Goal: Check status

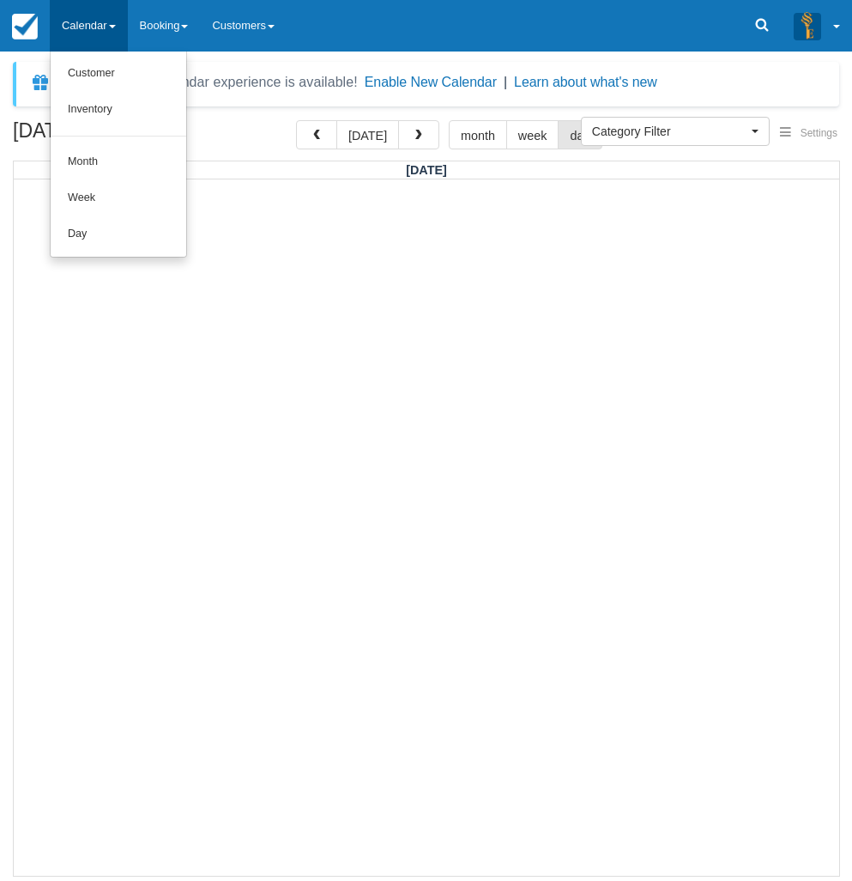
select select
click at [100, 235] on link "Day" at bounding box center [119, 234] width 136 height 36
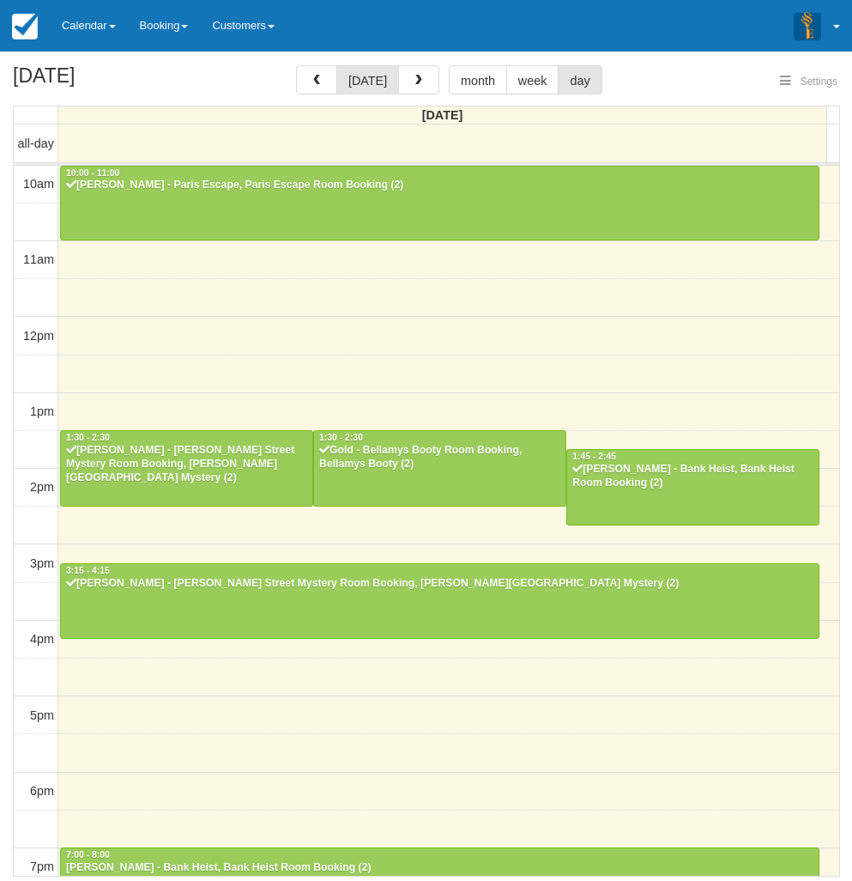
select select
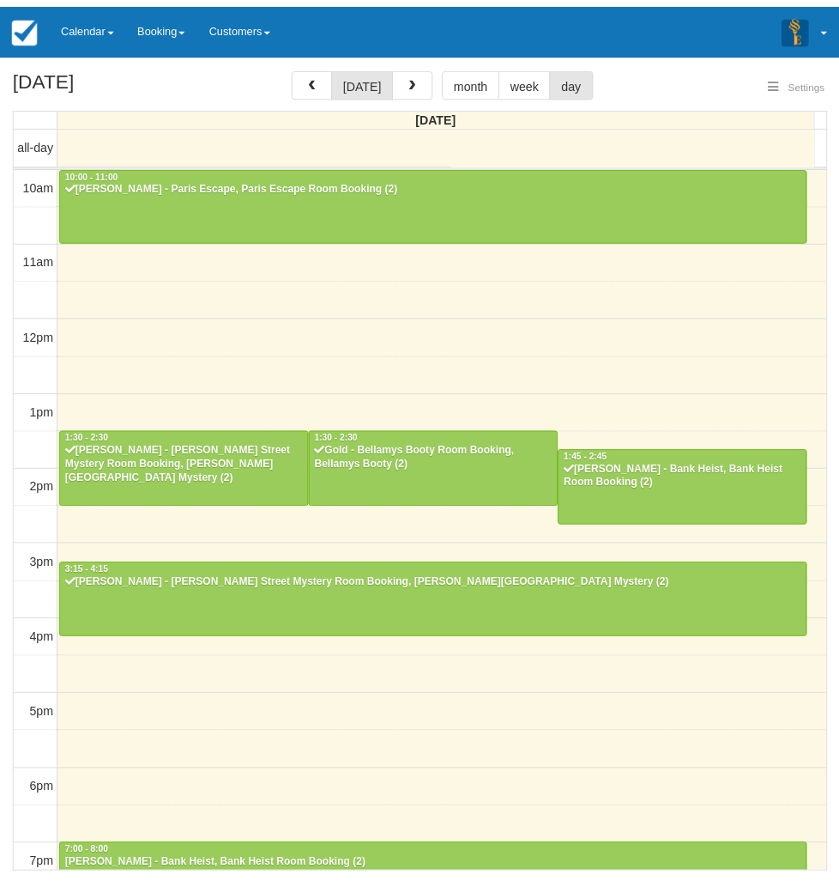
scroll to position [228, 0]
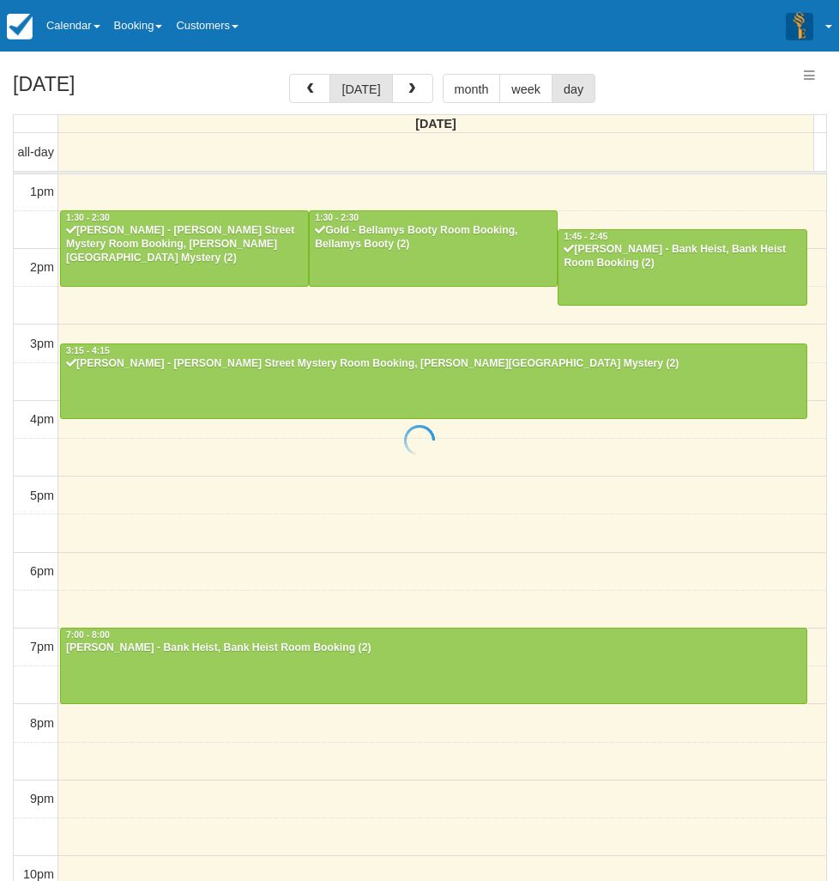
select select
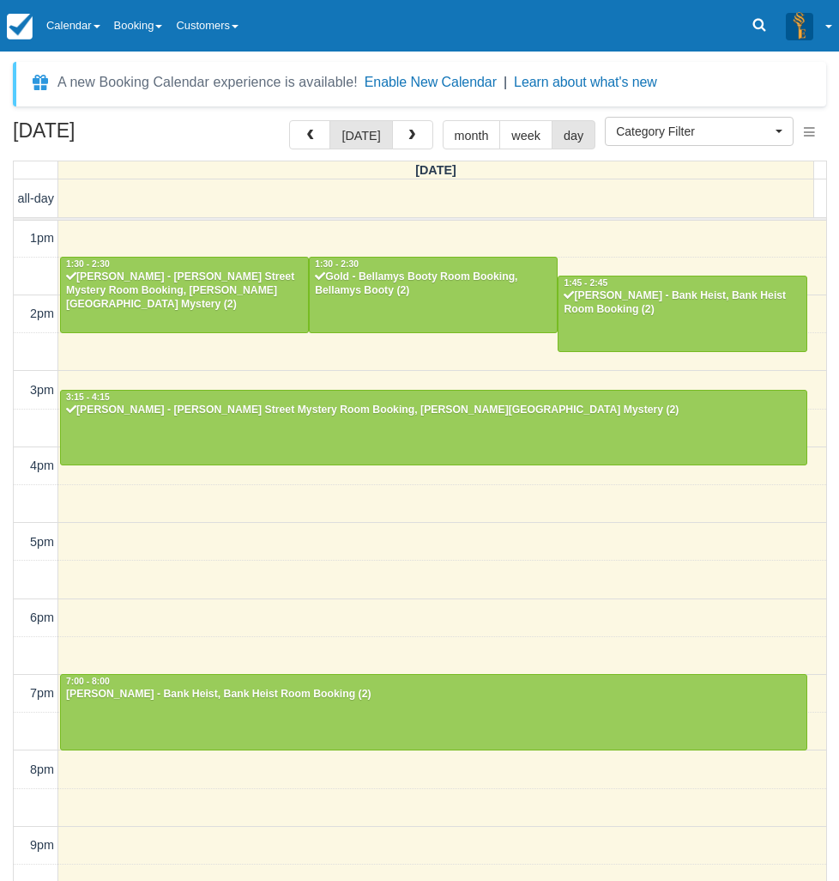
click at [5, 517] on div "[DATE] [DATE] month week day [DATE] all-day 10am 11am 12pm 1pm 2pm 3pm 4pm 5pm …" at bounding box center [419, 525] width 839 height 811
click at [0, 635] on div "[DATE] [DATE] month week day [DATE] all-day 10am 11am 12pm 1pm 2pm 3pm 4pm 5pm …" at bounding box center [419, 525] width 839 height 811
